Goal: Task Accomplishment & Management: Complete application form

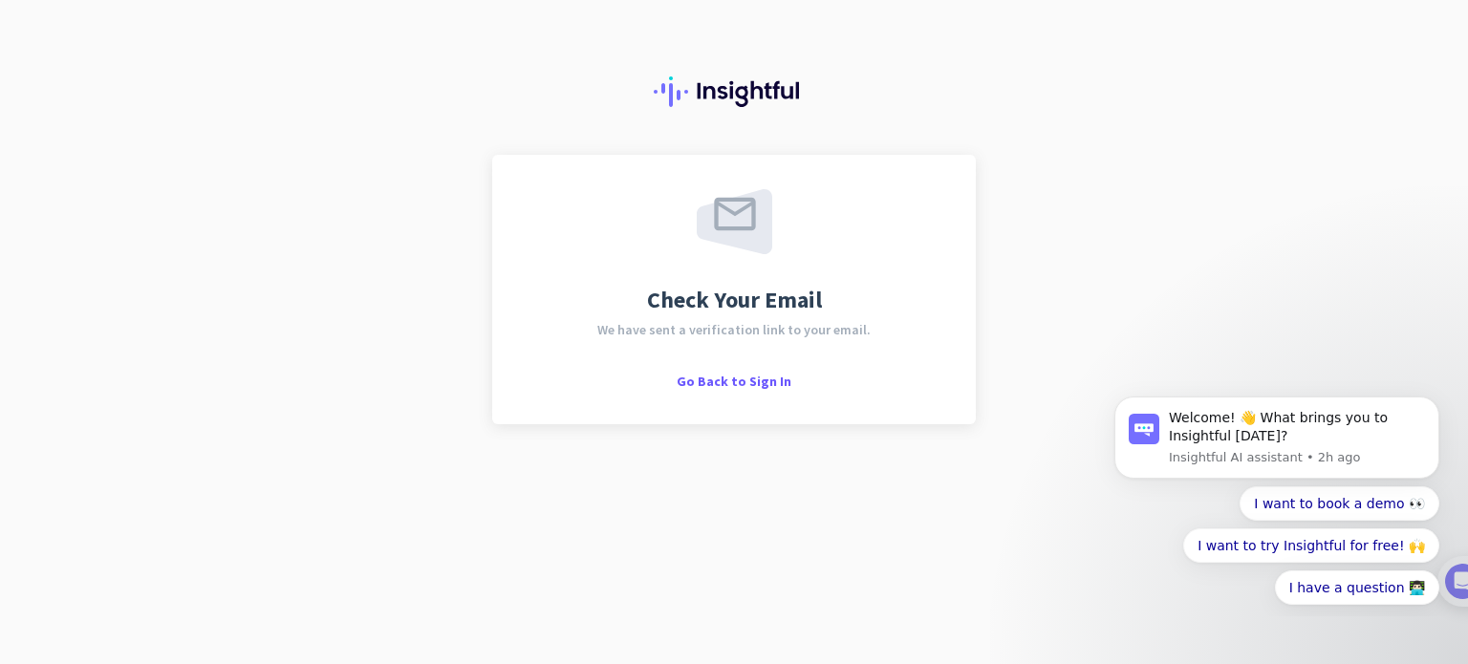
click at [120, 337] on div "Check Your Email We have sent a verification link to your email. Go Back to Sig…" at bounding box center [734, 332] width 1468 height 664
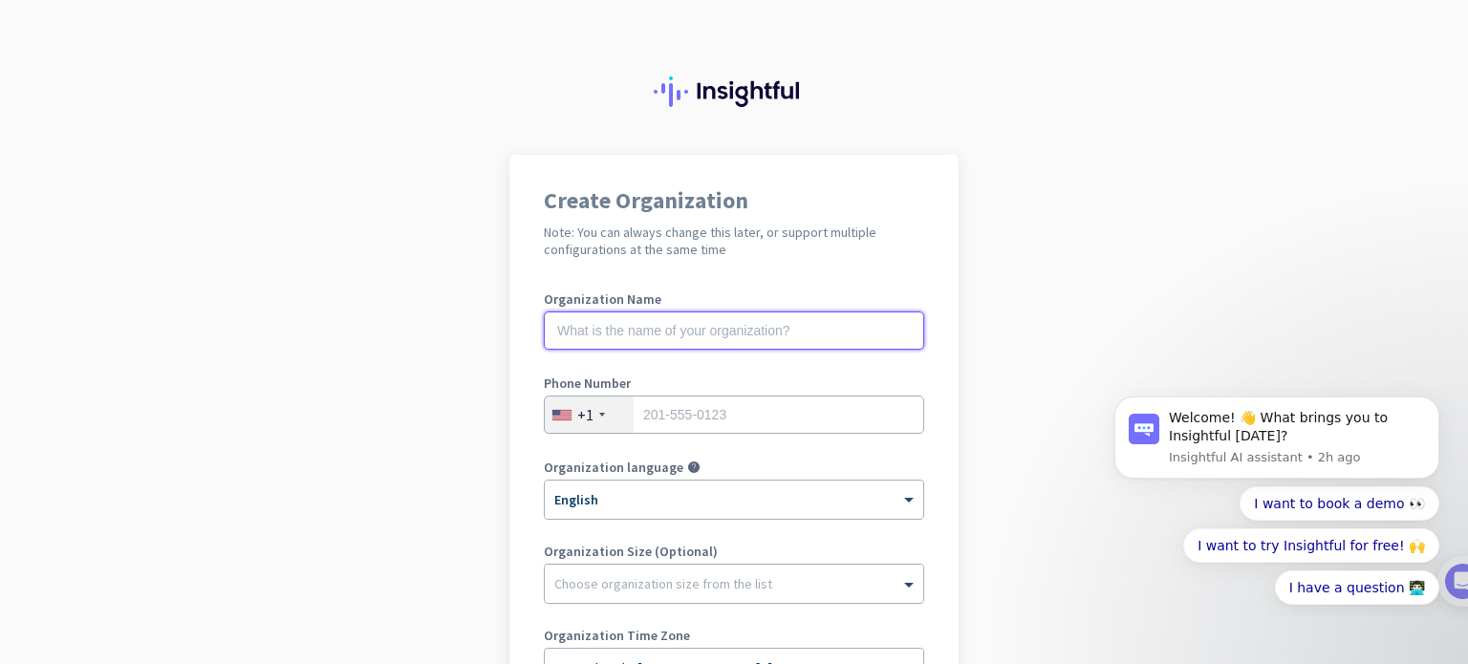
click at [639, 324] on input "text" at bounding box center [734, 331] width 380 height 38
click at [638, 323] on input "text" at bounding box center [734, 331] width 380 height 38
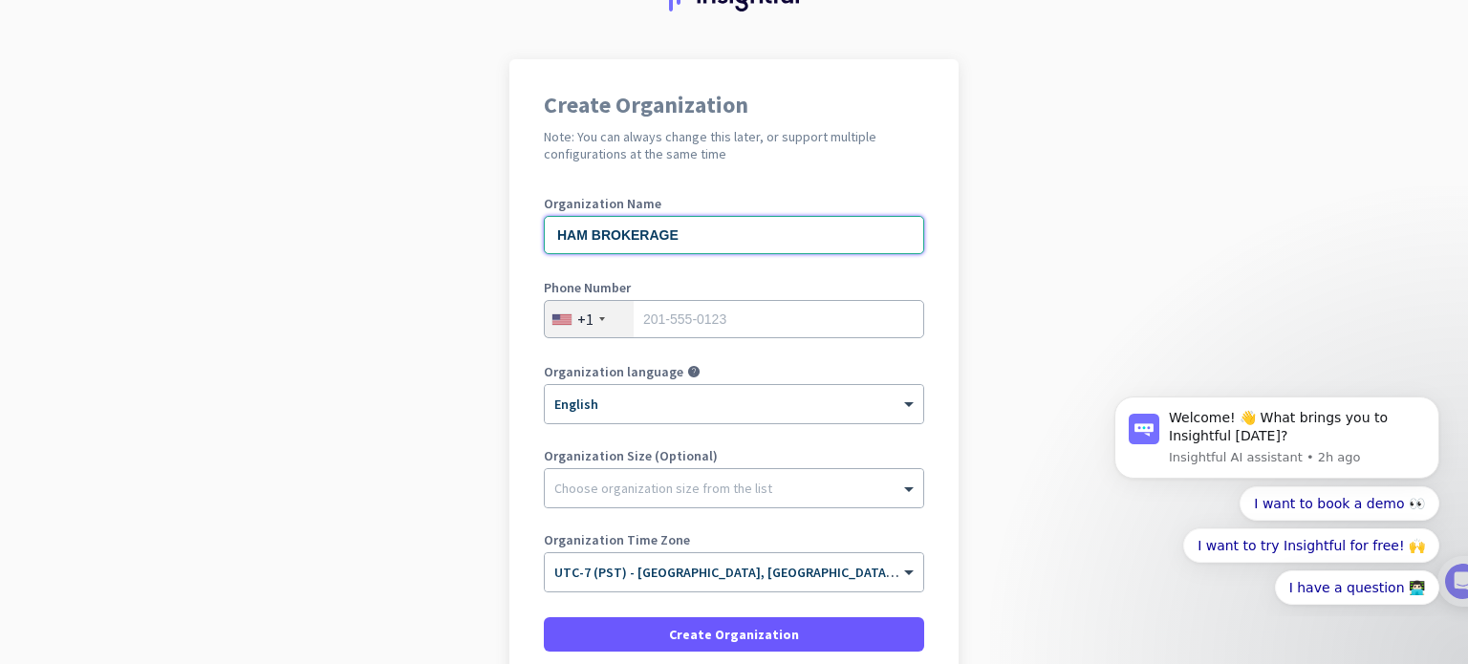
type input "HAM BROKERAGE"
click at [346, 555] on app-onboarding-organization "Create Organization Note: You can always change this later, or support multiple…" at bounding box center [734, 444] width 1468 height 770
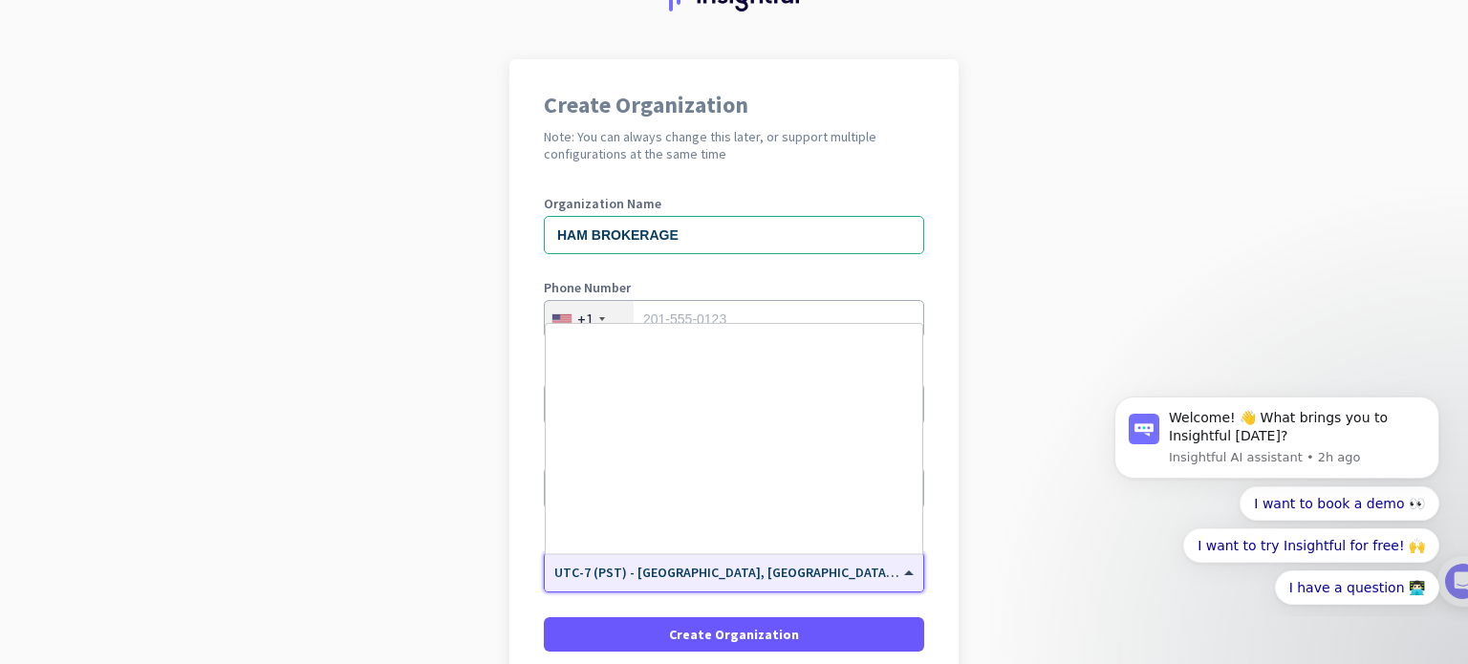
click at [727, 564] on input "text" at bounding box center [714, 566] width 321 height 14
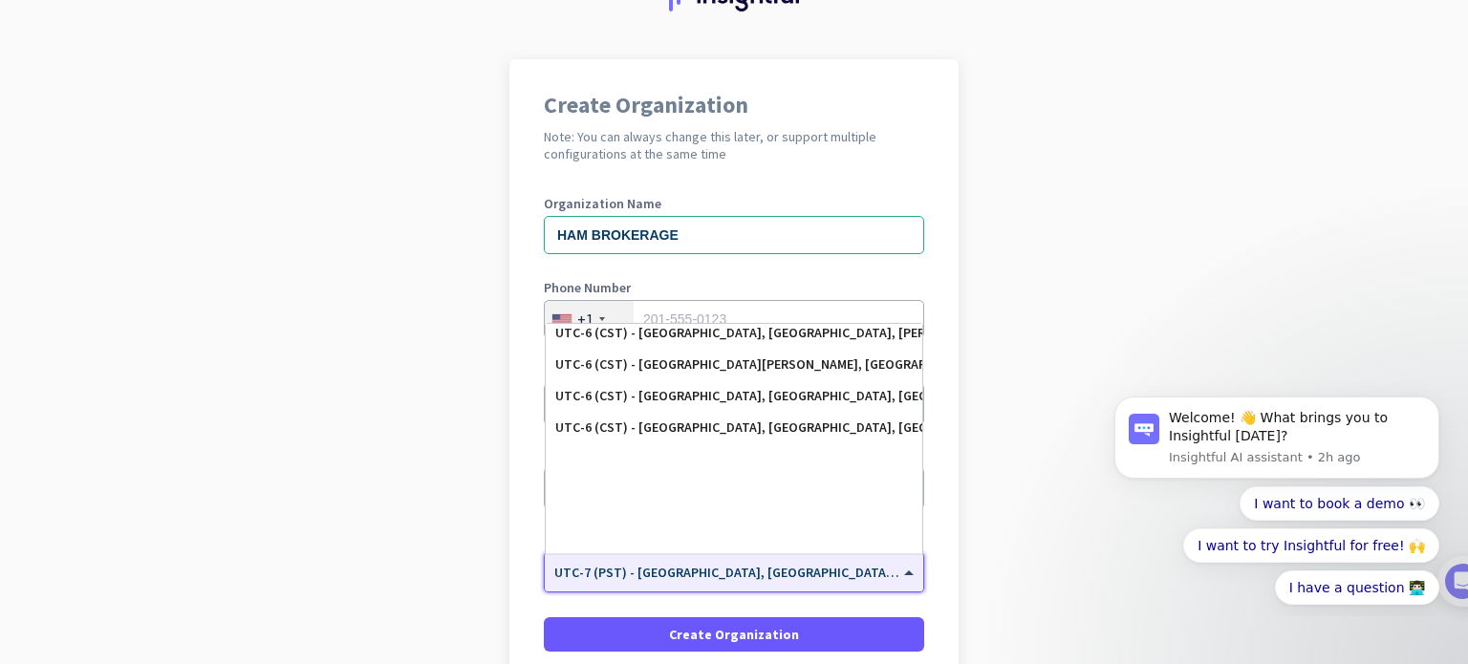
scroll to position [218, 0]
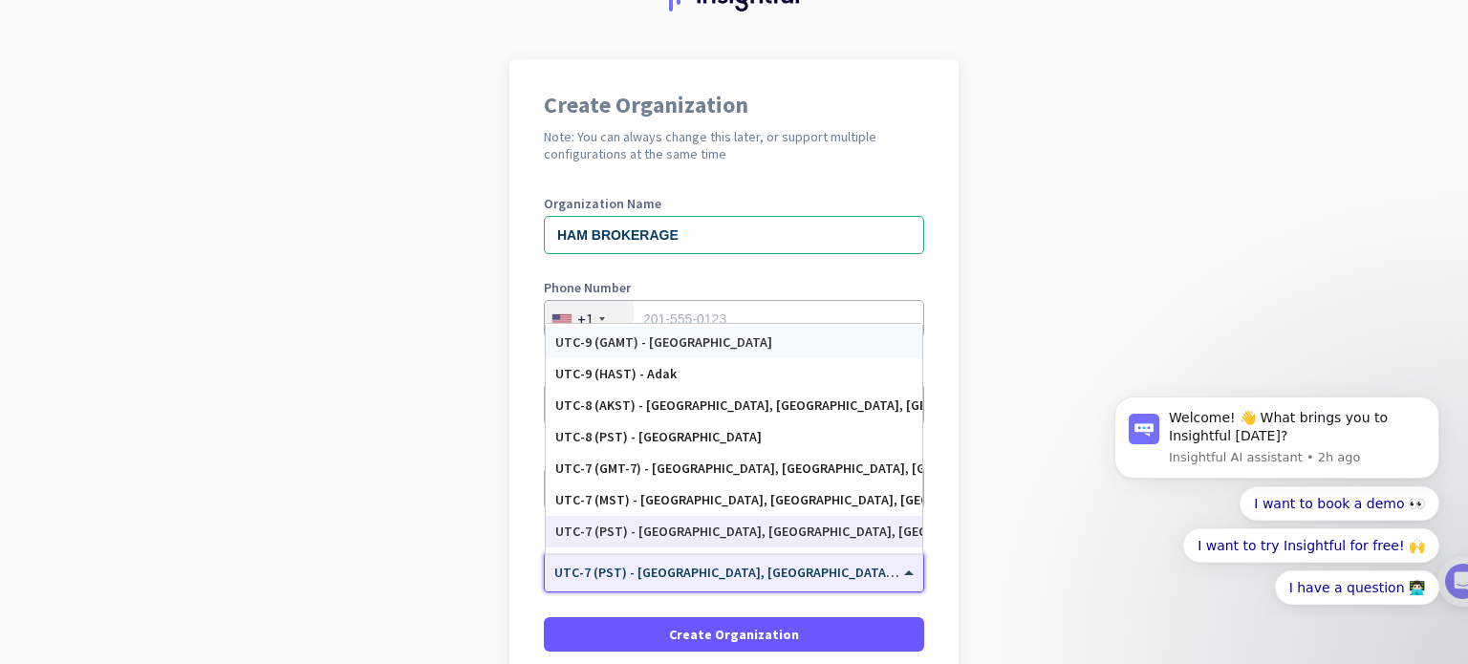
click at [1052, 278] on app-onboarding-organization "Create Organization Note: You can always change this later, or support multiple…" at bounding box center [734, 444] width 1468 height 770
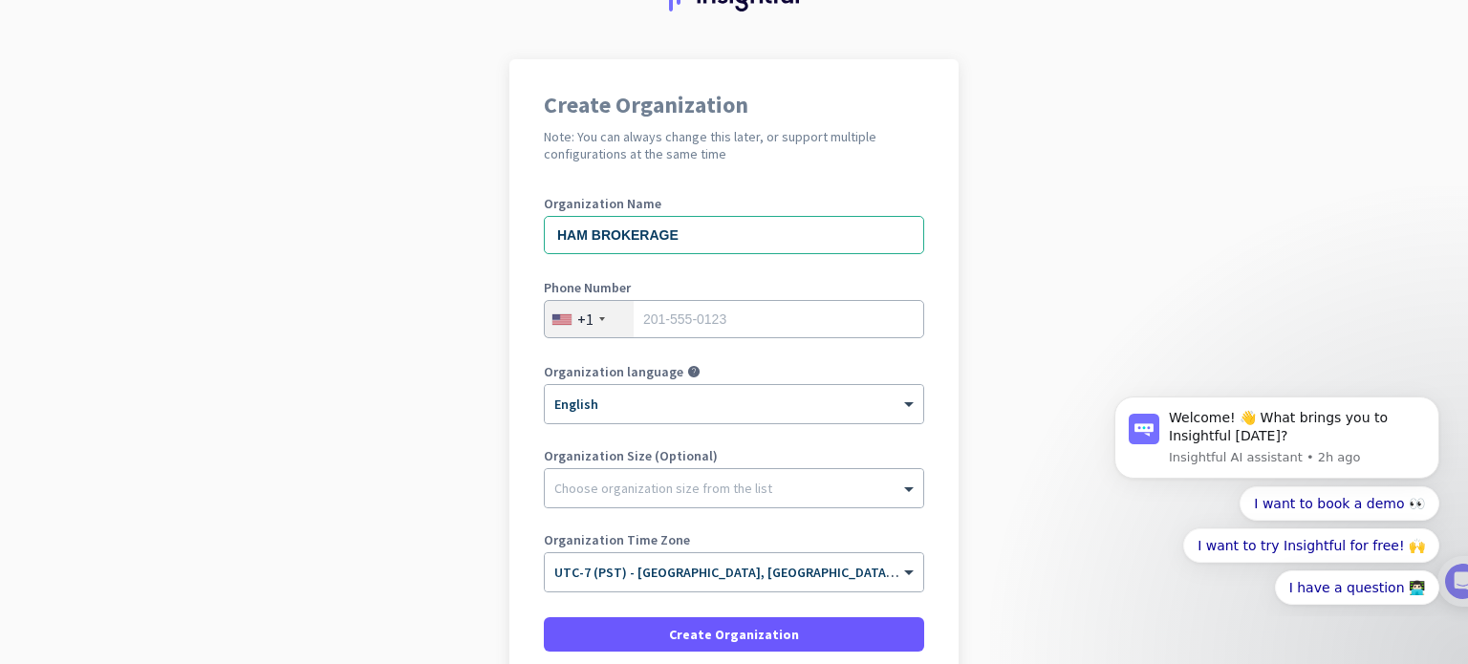
click at [649, 508] on div "Organization Size (Optional) Choose organization size from the list" at bounding box center [734, 487] width 380 height 76
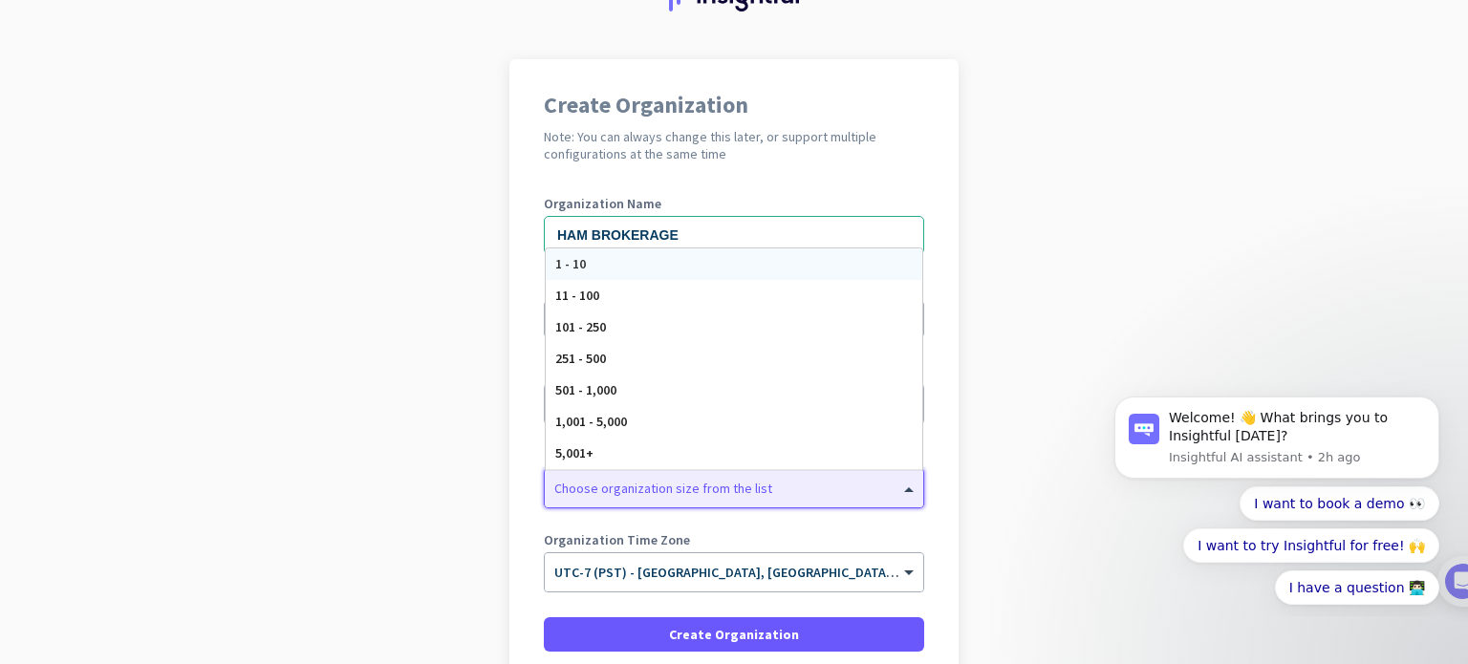
click at [660, 494] on div "Choose organization size from the list" at bounding box center [663, 488] width 218 height 17
click at [324, 460] on app-onboarding-organization "Create Organization Note: You can always change this later, or support multiple…" at bounding box center [734, 444] width 1468 height 770
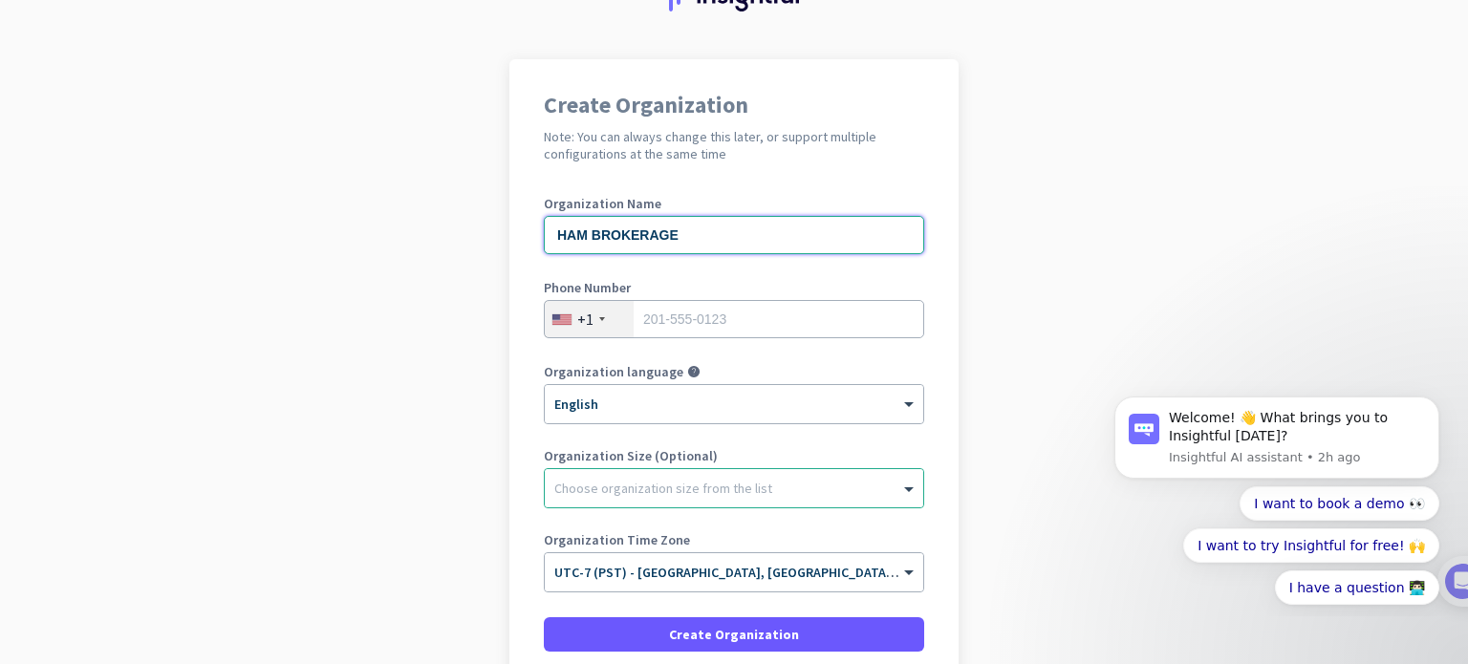
click at [737, 221] on input "HAM BROKERAGE" at bounding box center [734, 235] width 380 height 38
click at [726, 328] on input "tel" at bounding box center [734, 319] width 380 height 38
click at [0, 309] on app-onboarding-organization "Create Organization Note: You can always change this later, or support multiple…" at bounding box center [734, 444] width 1468 height 770
click at [674, 304] on input "tel" at bounding box center [734, 319] width 380 height 38
type input "9095660889"
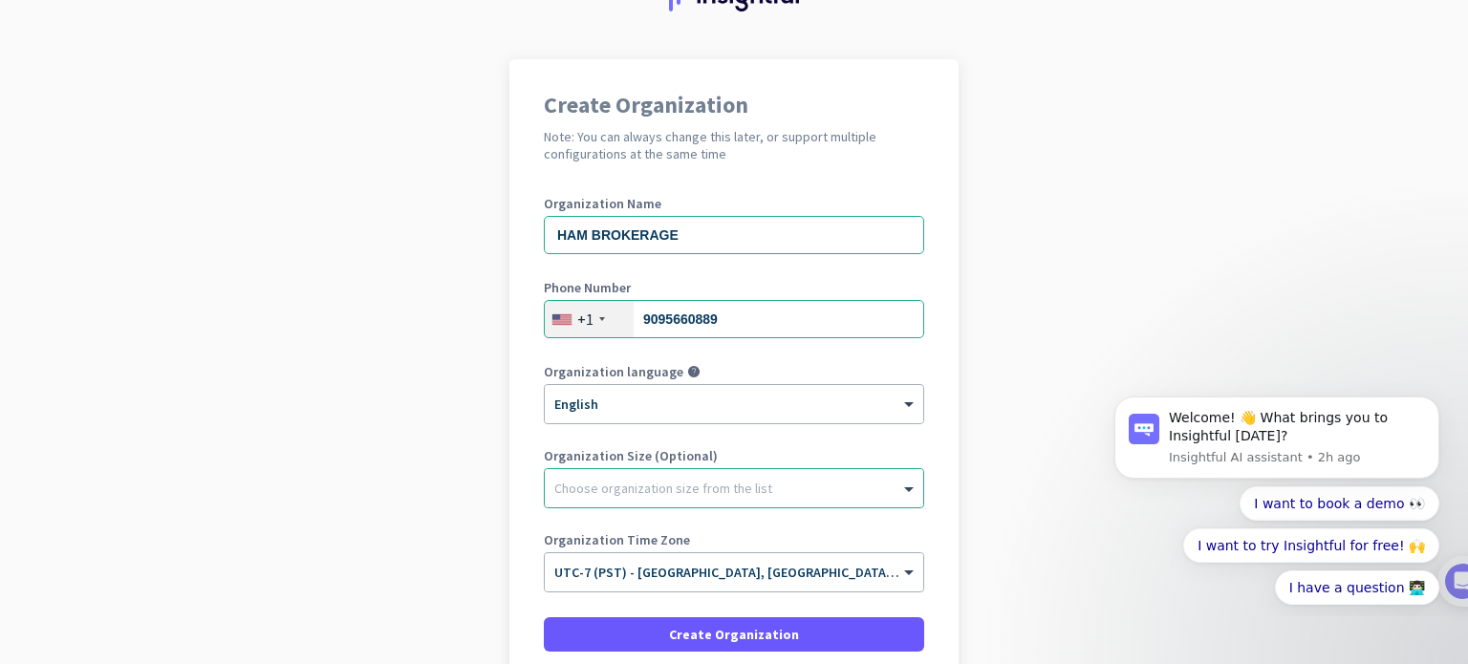
click at [445, 366] on app-onboarding-organization "Create Organization Note: You can always change this later, or support multiple…" at bounding box center [734, 444] width 1468 height 770
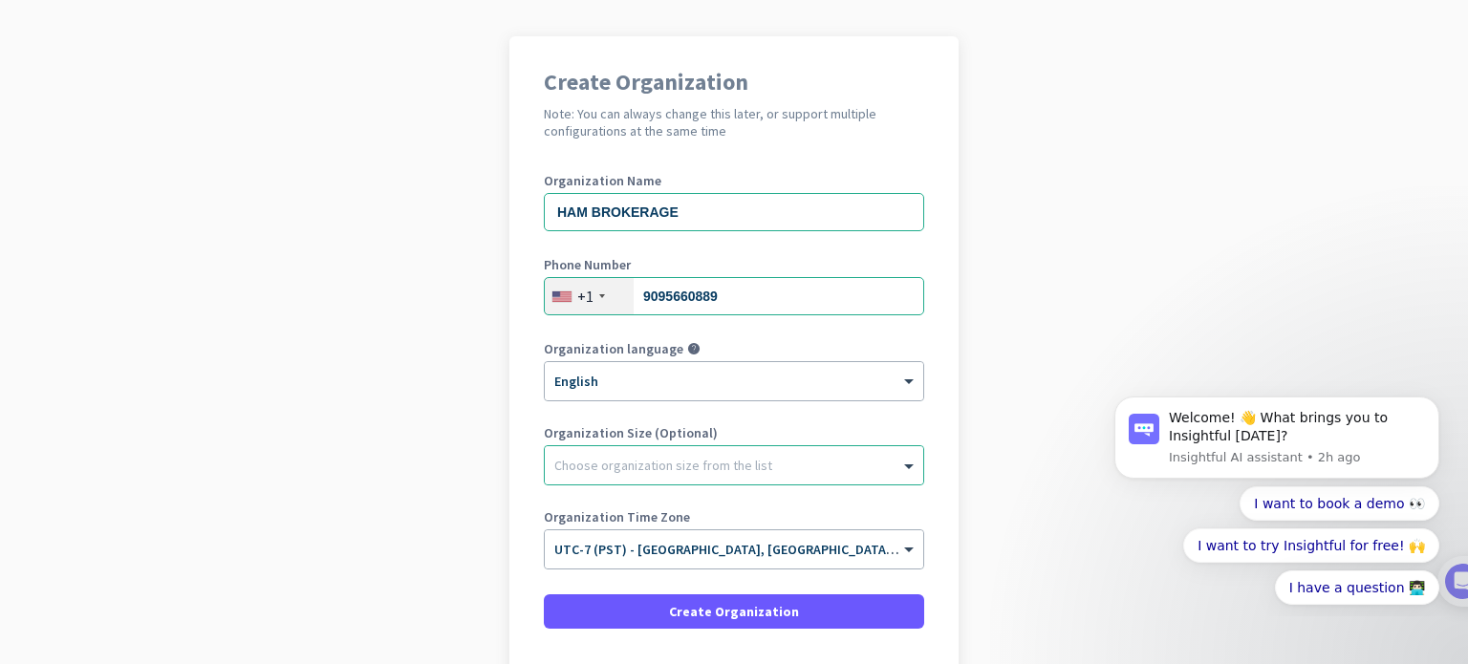
scroll to position [164, 0]
